Goal: Information Seeking & Learning: Learn about a topic

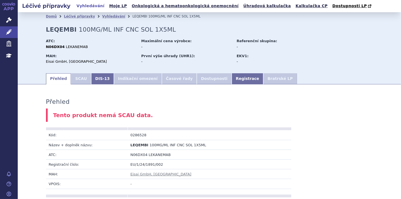
scroll to position [266, 0]
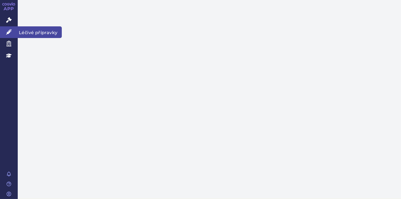
click at [10, 32] on icon at bounding box center [9, 32] width 6 height 6
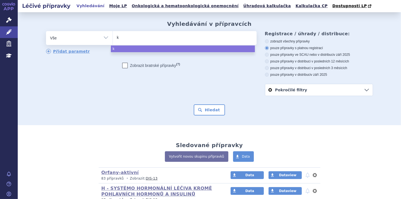
type input "ke"
type input "key"
type input "keyt"
type input "keytr"
type input "keytru"
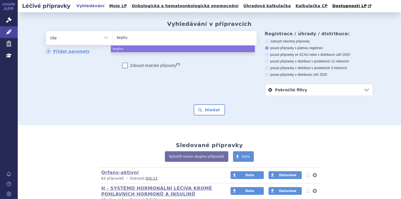
type input "keytrud"
type input "[MEDICAL_DATA]"
select select "[MEDICAL_DATA]"
click at [201, 107] on button "Hledat" at bounding box center [209, 109] width 31 height 11
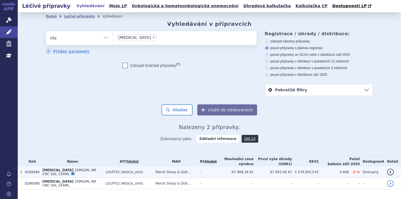
click at [76, 170] on span "25MG/ML INF CNC SOL 1X4ML" at bounding box center [69, 172] width 54 height 8
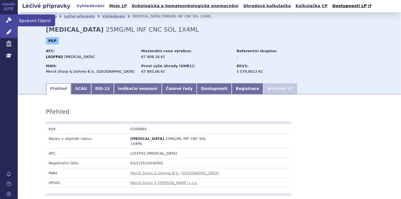
click at [12, 20] on link "Správní řízení" at bounding box center [9, 20] width 18 height 12
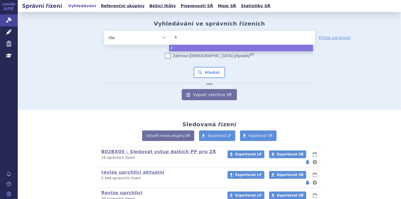
type input "ke"
type input "key"
type input "keyt"
type input "keytr"
type input "keytru"
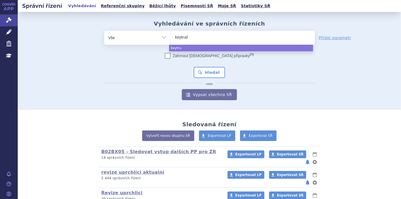
type input "[MEDICAL_DATA]"
select select "keytruda"
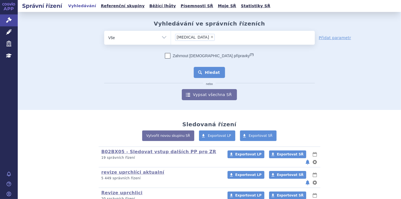
click at [213, 76] on button "Hledat" at bounding box center [209, 72] width 31 height 11
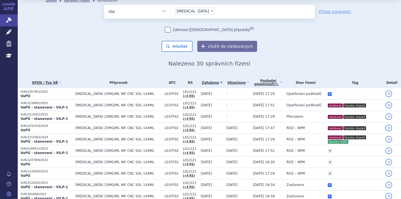
scroll to position [22, 0]
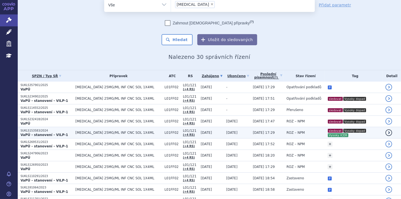
click at [52, 133] on strong "VaPÚ - stanovení - VILP-1" at bounding box center [45, 135] width 48 height 4
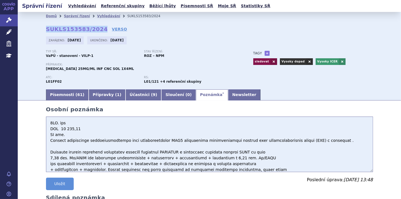
drag, startPoint x: 44, startPoint y: 28, endPoint x: 96, endPoint y: 28, distance: 51.3
click at [96, 28] on strong "SUKLS153583/2024" at bounding box center [77, 29] width 62 height 7
copy strong "SUKLS153583/2024"
drag, startPoint x: 48, startPoint y: 143, endPoint x: 228, endPoint y: 142, distance: 180.1
click at [228, 142] on textarea at bounding box center [209, 143] width 327 height 55
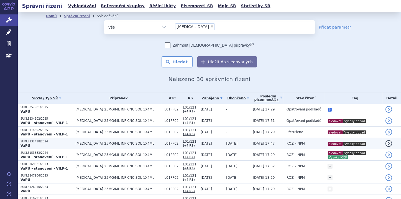
click at [42, 140] on p "SUKLS232418/2024" at bounding box center [47, 141] width 52 height 4
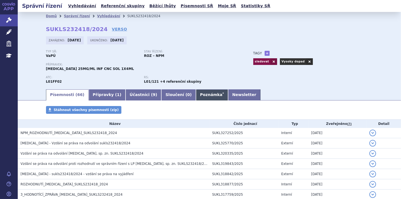
drag, startPoint x: 0, startPoint y: 0, endPoint x: 181, endPoint y: 94, distance: 203.7
click at [196, 94] on link "Poznámka *" at bounding box center [212, 94] width 32 height 11
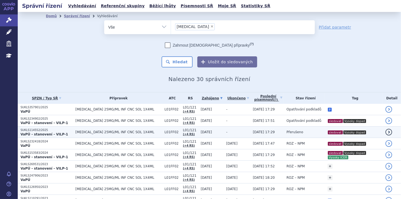
click at [37, 133] on strong "VaPÚ - stanovení - VILP-1" at bounding box center [45, 134] width 48 height 4
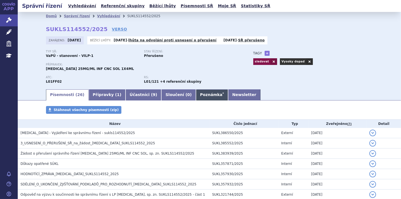
click at [196, 96] on link "Poznámka *" at bounding box center [212, 94] width 32 height 11
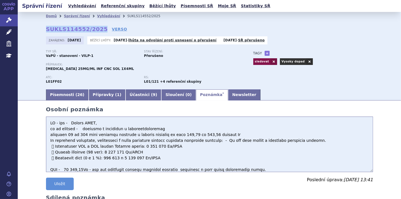
drag, startPoint x: 44, startPoint y: 28, endPoint x: 95, endPoint y: 28, distance: 51.0
click at [95, 28] on div "Domů Správní řízení Vyhledávání SUKLS114552/2025 SUKLS114552/2025 VERSO Zahájen…" at bounding box center [209, 54] width 349 height 68
copy strong "SUKLS114552/2025"
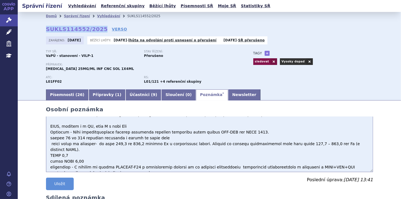
scroll to position [57, 0]
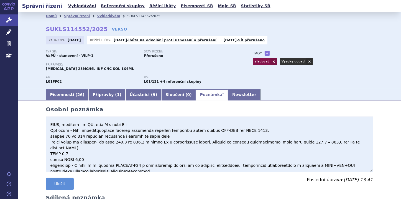
drag, startPoint x: 67, startPoint y: 131, endPoint x: 201, endPoint y: 132, distance: 134.4
click at [201, 132] on textarea at bounding box center [209, 143] width 327 height 55
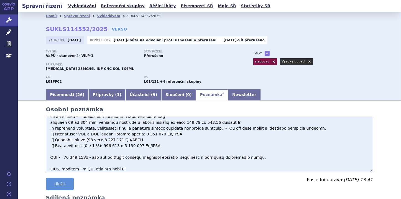
scroll to position [0, 0]
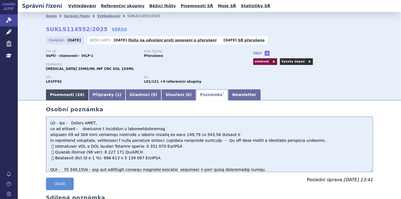
click at [69, 97] on link "Písemnosti ( 26 )" at bounding box center [67, 94] width 43 height 11
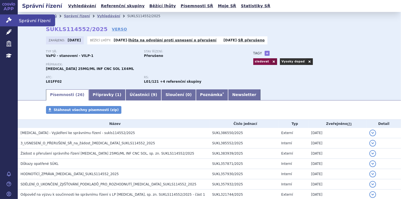
click at [8, 16] on link "Správní řízení" at bounding box center [9, 20] width 18 height 12
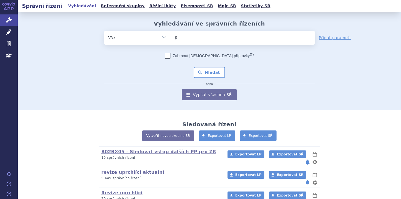
type input "pa"
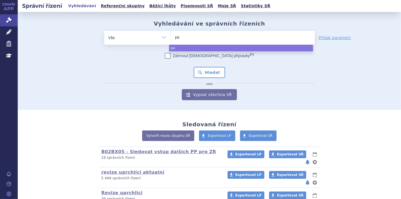
type input "pad"
type input "padc"
type input "padce"
type input "padcev"
select select "padcev"
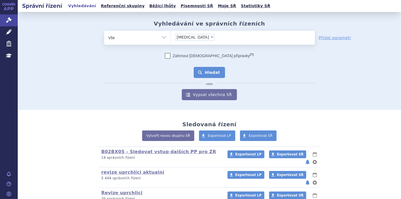
click at [206, 69] on button "Hledat" at bounding box center [209, 72] width 31 height 11
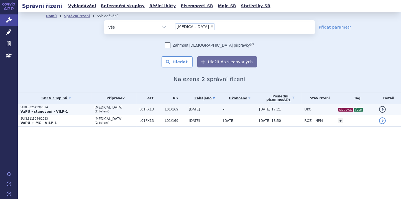
click at [48, 108] on p "SUKLS325499/2024" at bounding box center [56, 107] width 71 height 4
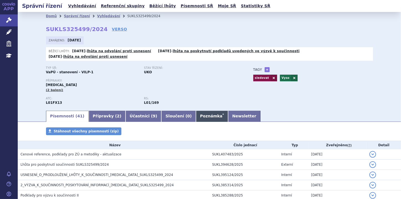
click at [196, 112] on link "Poznámka *" at bounding box center [212, 116] width 32 height 11
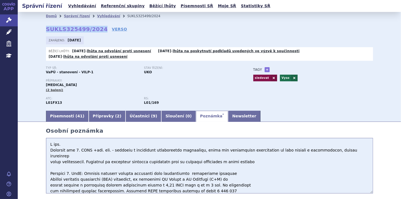
drag, startPoint x: 44, startPoint y: 30, endPoint x: 95, endPoint y: 27, distance: 51.3
click at [95, 27] on strong "SUKLS325499/2024" at bounding box center [77, 29] width 62 height 7
copy strong "SUKLS325499/2024"
click at [63, 111] on link "Písemnosti ( 41 )" at bounding box center [67, 116] width 43 height 11
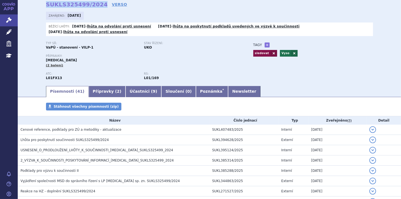
scroll to position [22, 0]
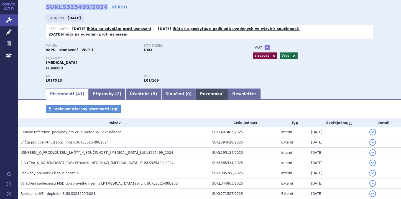
click at [196, 89] on link "Poznámka *" at bounding box center [212, 93] width 32 height 11
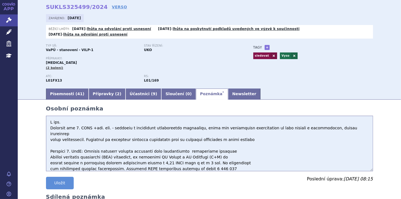
drag, startPoint x: 122, startPoint y: 141, endPoint x: 207, endPoint y: 139, distance: 85.1
click at [207, 139] on textarea at bounding box center [209, 143] width 327 height 55
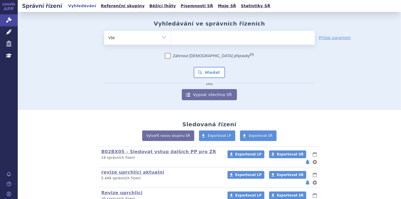
click at [210, 38] on ul at bounding box center [243, 37] width 144 height 12
click at [171, 38] on select at bounding box center [171, 37] width 0 height 14
type input "ke"
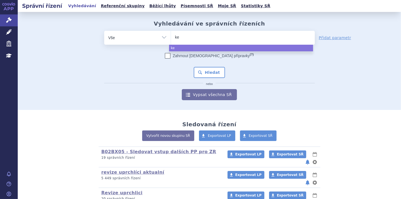
type input "key"
type input "keyt"
type input "keytru"
type input "keytruda"
select select "keytruda"
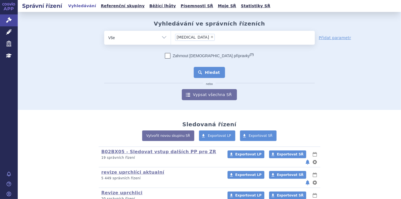
click at [209, 71] on button "Hledat" at bounding box center [209, 72] width 31 height 11
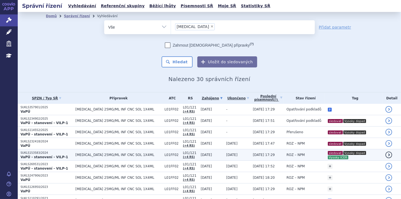
click at [32, 151] on p "SUKLS153583/2024" at bounding box center [47, 153] width 52 height 4
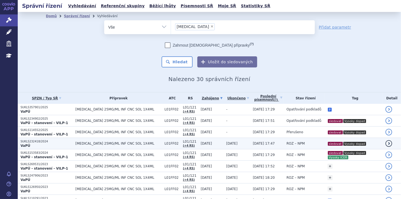
click at [50, 143] on p "VaPÚ" at bounding box center [47, 145] width 52 height 4
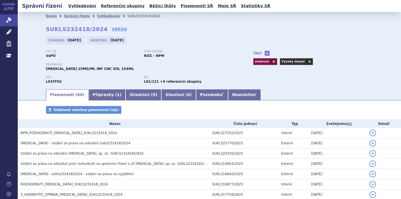
click at [196, 95] on link "Poznámka *" at bounding box center [212, 94] width 32 height 11
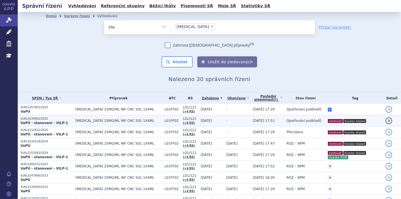
click at [45, 121] on strong "VaPÚ - stanovení - VILP-1" at bounding box center [45, 123] width 48 height 4
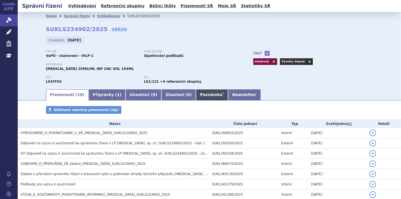
click at [196, 99] on link "Poznámka *" at bounding box center [212, 94] width 32 height 11
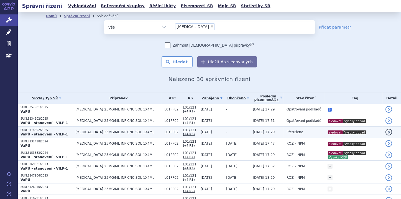
click at [51, 132] on strong "VaPÚ - stanovení - VILP-1" at bounding box center [45, 134] width 48 height 4
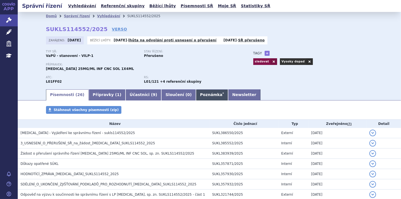
click at [196, 94] on link "Poznámka *" at bounding box center [212, 94] width 32 height 11
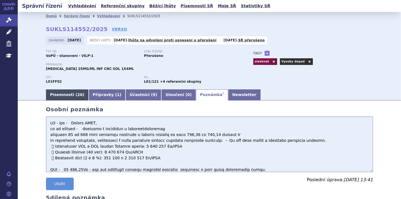
click at [68, 94] on link "Písemnosti ( 26 )" at bounding box center [67, 94] width 43 height 11
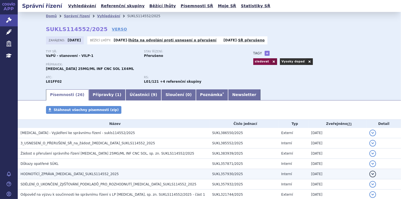
click at [124, 173] on h3 "HODNOTÍCÍ_ZPRÁVA_[MEDICAL_DATA]_SUKLS114552_2025" at bounding box center [115, 174] width 189 height 6
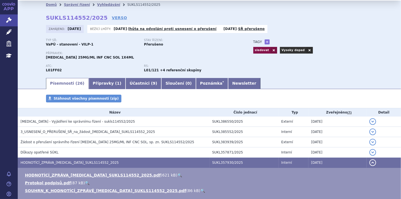
scroll to position [22, 0]
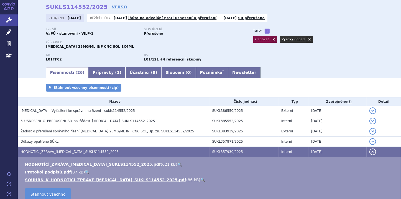
click at [200, 180] on link "🔍" at bounding box center [202, 179] width 5 height 4
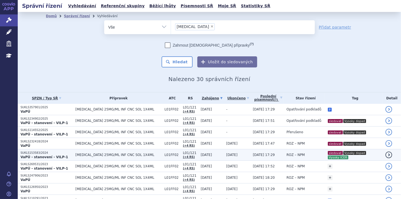
click at [57, 153] on p "SUKLS153583/2024" at bounding box center [47, 153] width 52 height 4
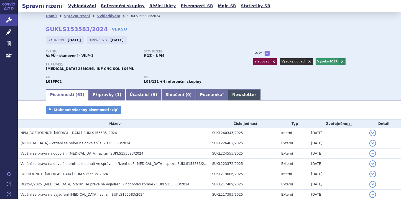
click at [228, 98] on link "Newsletter" at bounding box center [244, 94] width 32 height 11
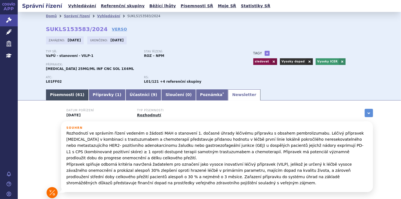
click at [62, 93] on link "Písemnosti ( 61 )" at bounding box center [67, 94] width 43 height 11
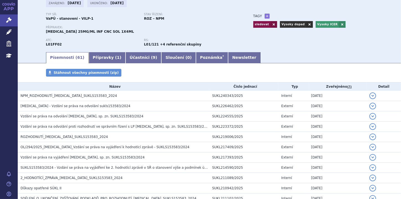
scroll to position [44, 0]
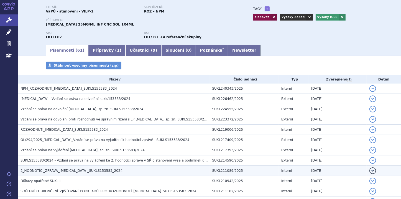
click at [101, 167] on td "2_HODNOTÍCÍ_ZPRÁVA_KEYTRUDA_SUKLS153583_2024" at bounding box center [114, 170] width 192 height 10
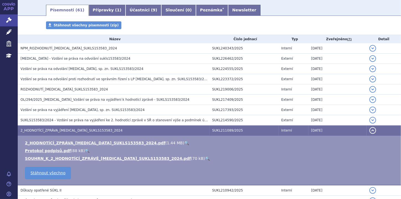
scroll to position [89, 0]
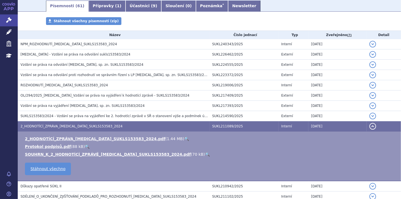
click at [205, 153] on link "🔍" at bounding box center [207, 154] width 5 height 4
